Goal: Find specific page/section: Find specific page/section

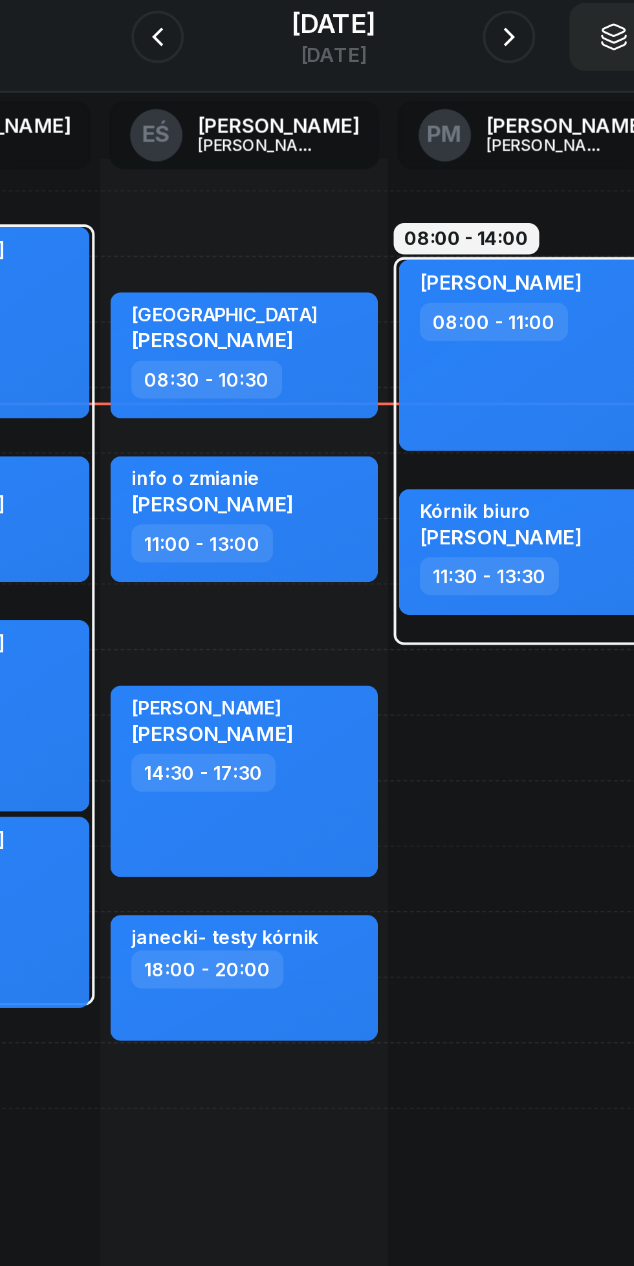
click at [325, 385] on div "11:00 - 13:00" at bounding box center [274, 394] width 114 height 19
select select "11"
select select "13"
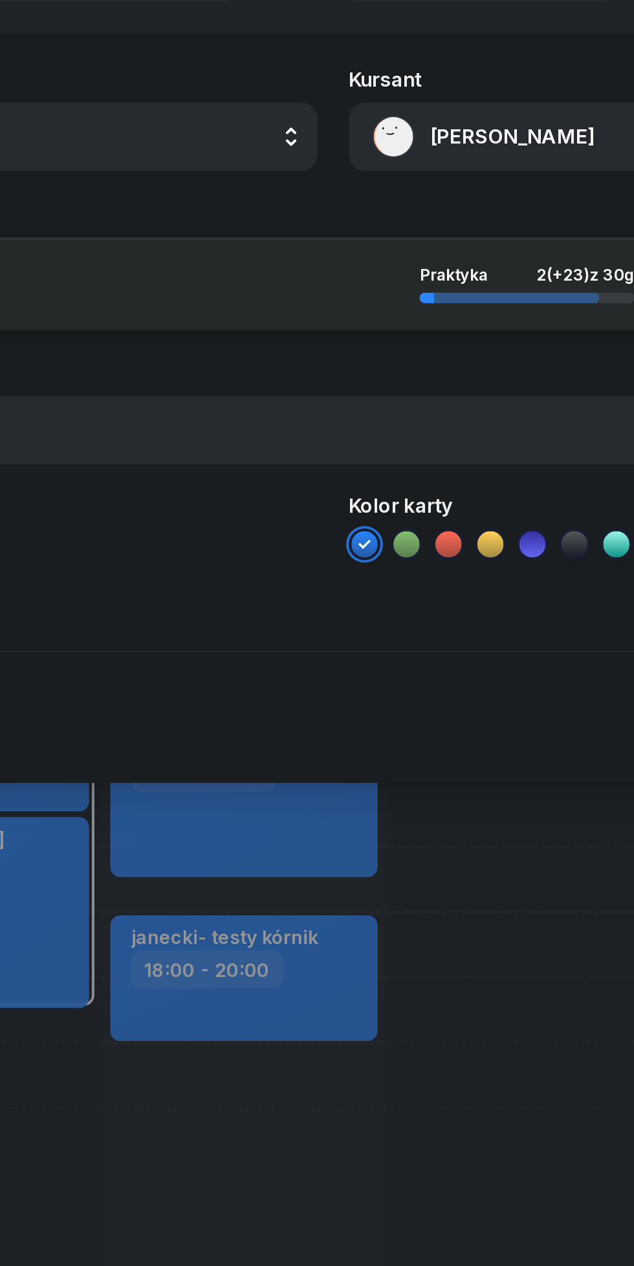
click at [373, 188] on button "[PERSON_NAME]" at bounding box center [464, 194] width 278 height 34
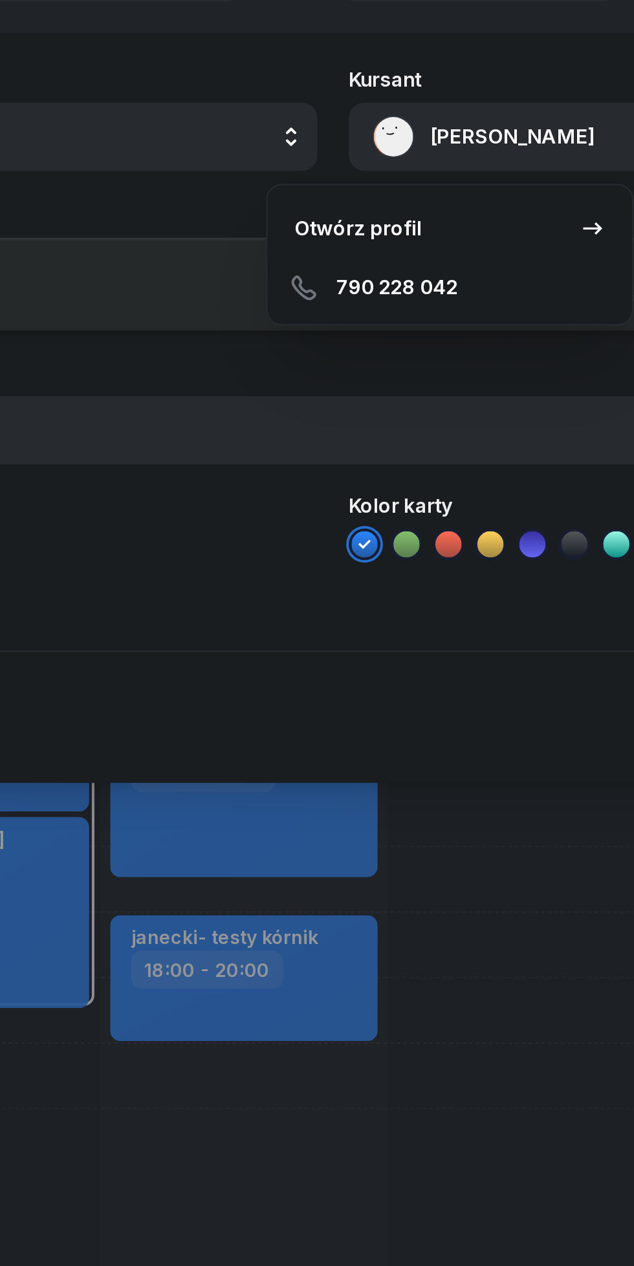
click at [336, 247] on div "Otwórz profil" at bounding box center [328, 239] width 63 height 17
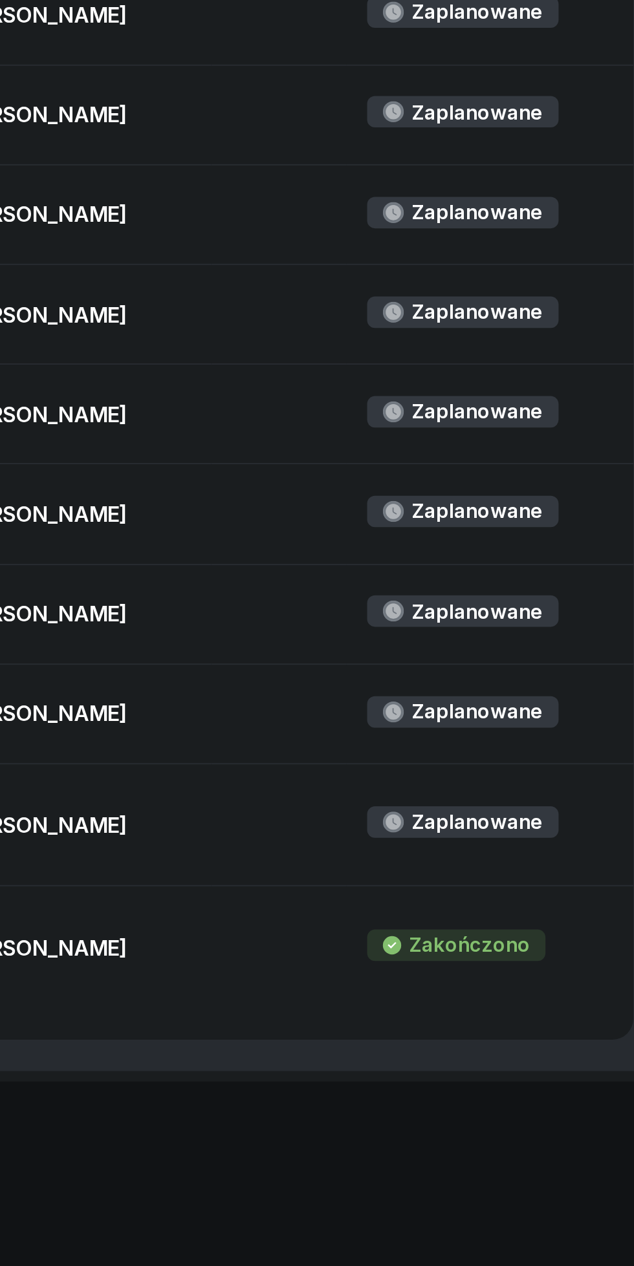
scroll to position [462, 0]
